Goal: Task Accomplishment & Management: Complete application form

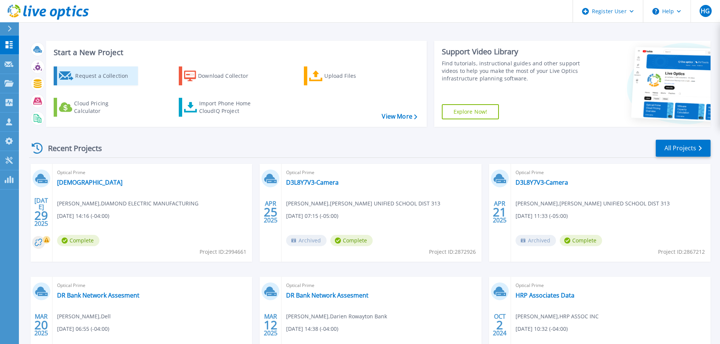
click at [87, 74] on div "Request a Collection" at bounding box center [105, 75] width 60 height 15
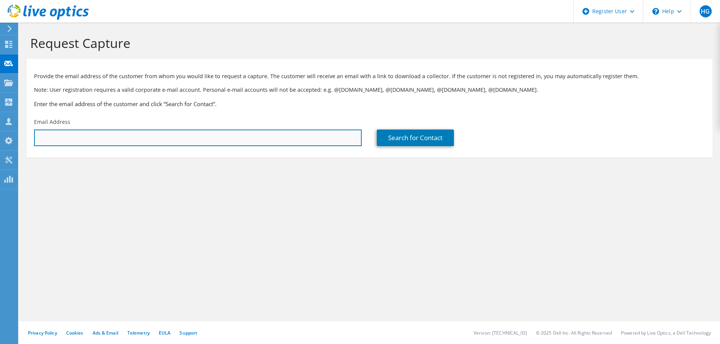
click at [281, 137] on input "text" at bounding box center [198, 138] width 328 height 17
paste input "[EMAIL_ADDRESS][PERSON_NAME][DOMAIN_NAME]"
type input "[EMAIL_ADDRESS][PERSON_NAME][DOMAIN_NAME]"
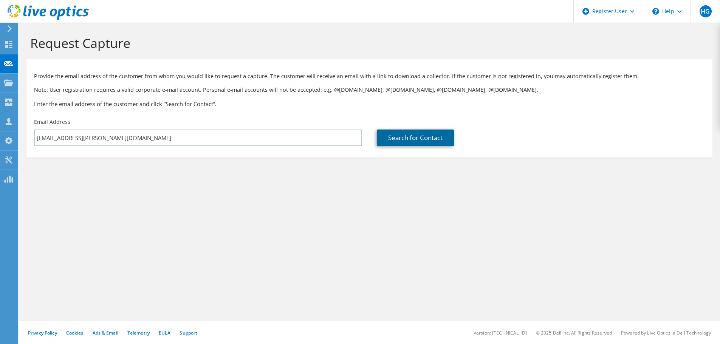
click at [417, 130] on link "Search for Contact" at bounding box center [415, 138] width 77 height 17
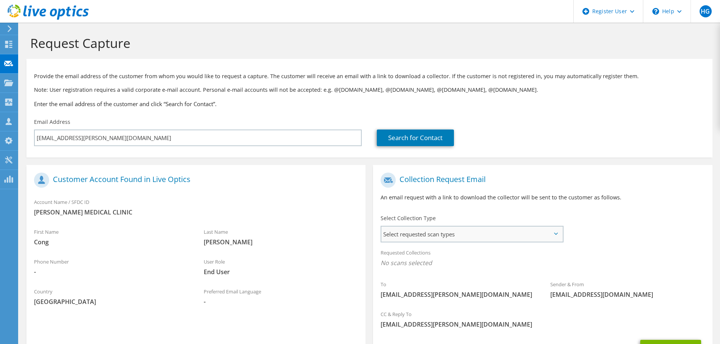
click at [435, 231] on span "Select requested scan types" at bounding box center [471, 234] width 181 height 15
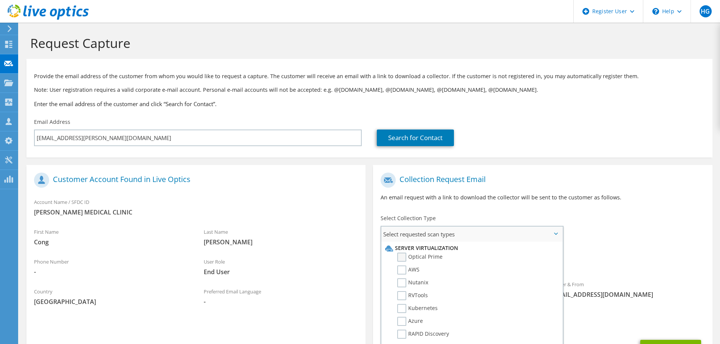
click at [403, 259] on label "Optical Prime" at bounding box center [419, 257] width 45 height 9
click at [0, 0] on input "Optical Prime" at bounding box center [0, 0] width 0 height 0
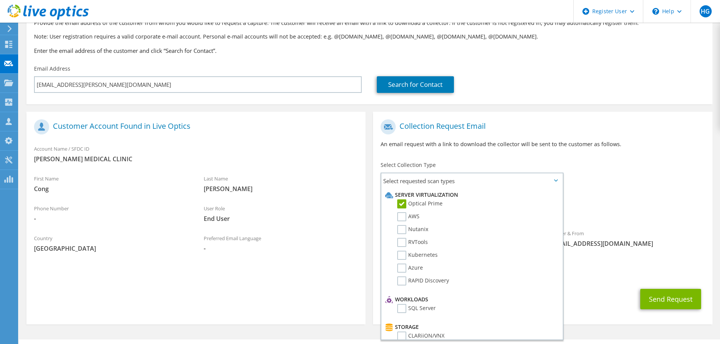
scroll to position [71, 0]
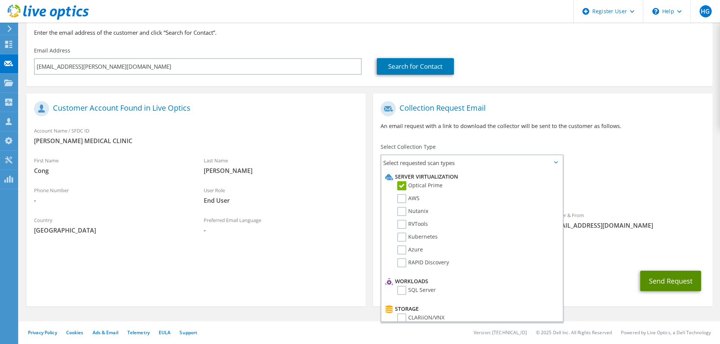
click at [672, 286] on button "Send Request" at bounding box center [670, 281] width 61 height 20
